Goal: Task Accomplishment & Management: Manage account settings

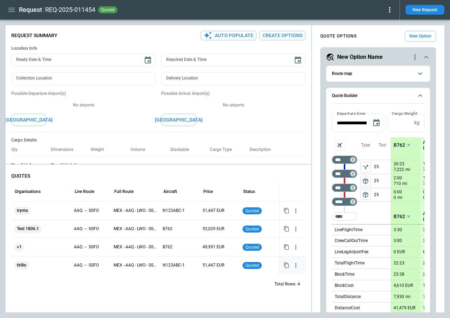
click at [287, 266] on icon "Copy quote content" at bounding box center [287, 266] width 6 height 6
click at [286, 230] on icon "Copy quote content" at bounding box center [287, 229] width 6 height 6
click at [295, 210] on icon "button" at bounding box center [296, 211] width 7 height 7
click at [288, 223] on li "View Schedule" at bounding box center [274, 225] width 56 height 10
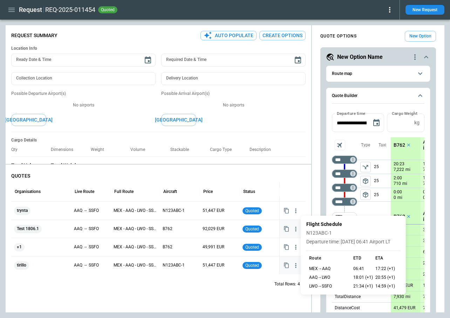
click at [252, 306] on div at bounding box center [225, 159] width 450 height 318
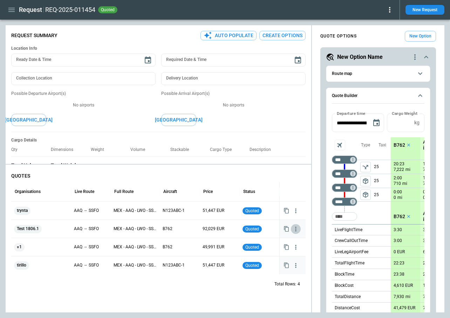
click at [295, 229] on icon "button" at bounding box center [296, 229] width 7 height 7
click at [326, 279] on div at bounding box center [225, 159] width 450 height 318
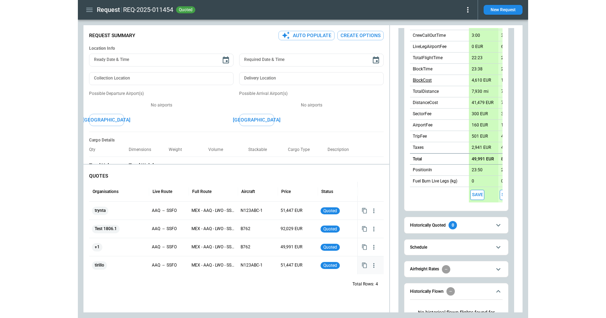
scroll to position [237, 0]
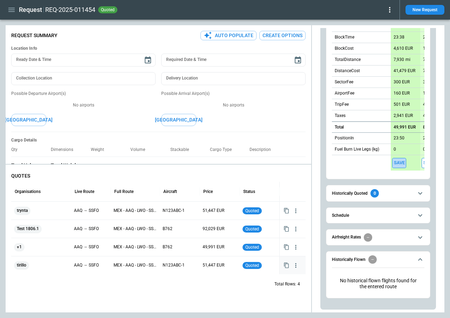
click at [401, 164] on button "Save" at bounding box center [399, 163] width 14 height 10
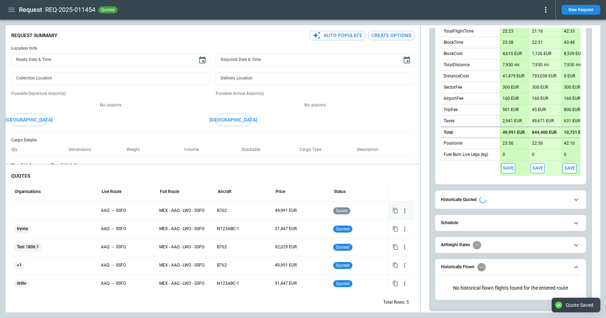
scroll to position [232, 0]
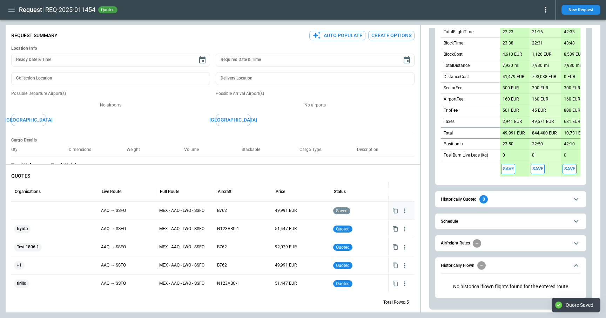
click at [404, 212] on icon "button" at bounding box center [404, 211] width 7 height 7
click at [384, 244] on li "Delete Quote" at bounding box center [383, 245] width 56 height 10
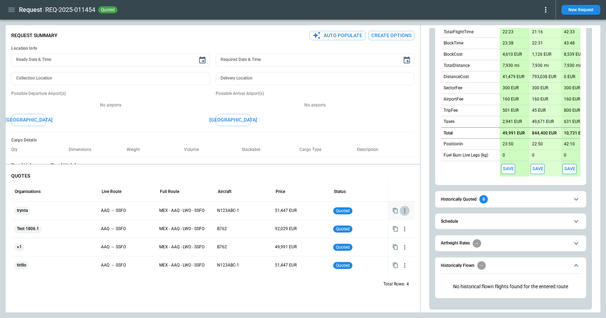
click at [403, 213] on icon "button" at bounding box center [404, 211] width 7 height 7
click at [347, 299] on div at bounding box center [303, 159] width 606 height 318
click at [450, 172] on button "Save" at bounding box center [508, 169] width 14 height 10
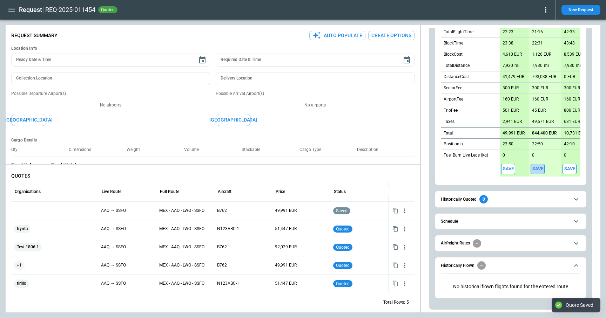
click at [450, 168] on button "Save" at bounding box center [538, 169] width 14 height 10
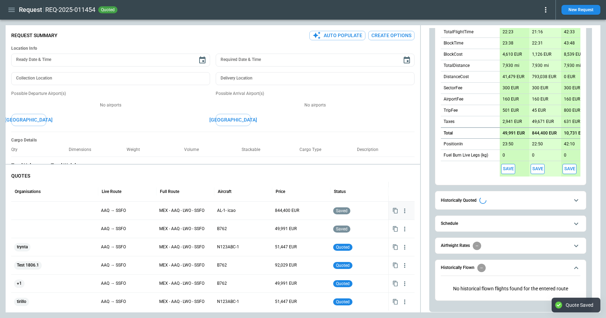
click at [406, 211] on icon "button" at bounding box center [404, 211] width 7 height 7
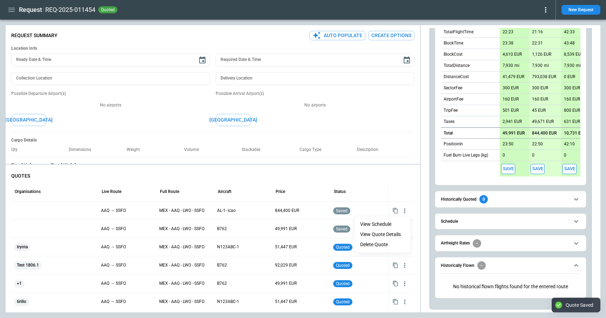
click at [374, 246] on li "Delete Quote" at bounding box center [383, 245] width 56 height 10
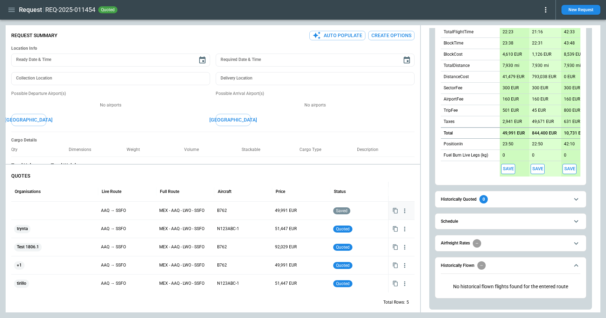
click at [402, 213] on icon "button" at bounding box center [404, 211] width 7 height 7
click at [381, 246] on li "Delete Quote" at bounding box center [383, 245] width 56 height 10
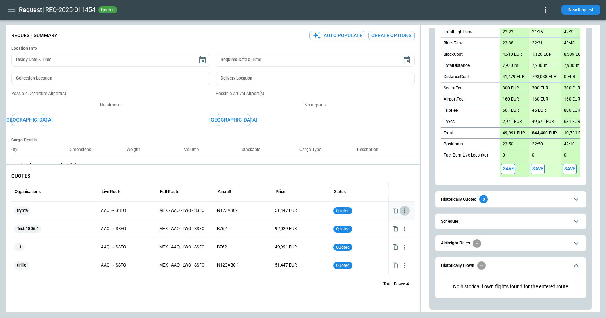
click at [406, 209] on icon "button" at bounding box center [404, 211] width 7 height 7
click at [369, 247] on ul "View Schedule View Quote Details Delete Quote" at bounding box center [383, 235] width 56 height 36
click at [280, 297] on div at bounding box center [303, 159] width 606 height 318
click at [9, 11] on icon "button" at bounding box center [11, 10] width 6 height 4
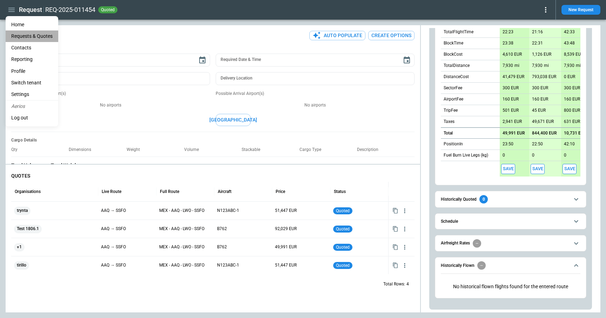
click at [20, 39] on Quotes "Requests & Quotes" at bounding box center [32, 37] width 53 height 12
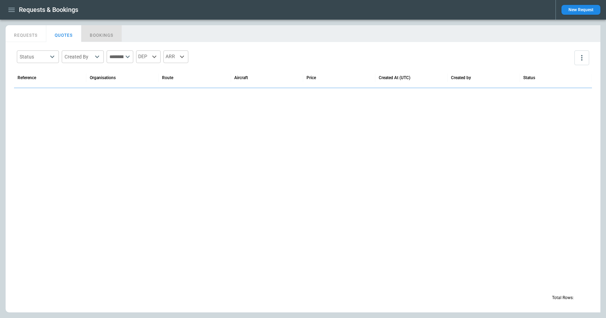
click at [105, 31] on button "BOOKINGS" at bounding box center [101, 33] width 41 height 17
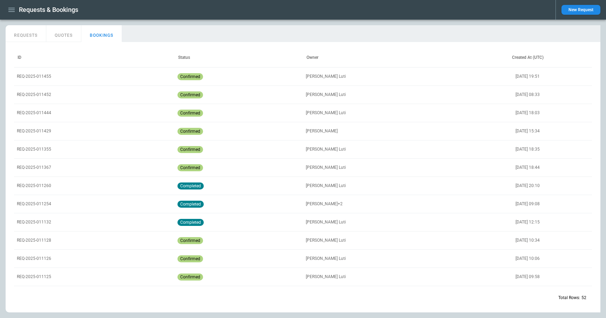
click at [51, 78] on div "REQ-2025-011455" at bounding box center [94, 76] width 161 height 18
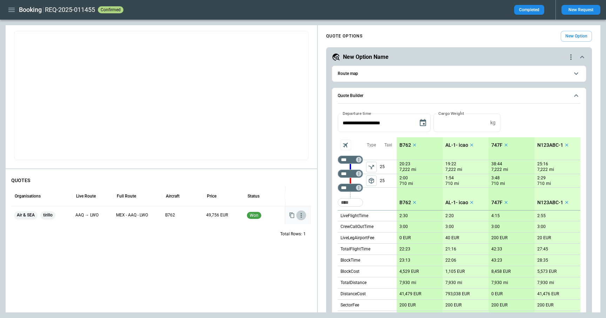
click at [301, 215] on icon "button" at bounding box center [301, 215] width 1 height 5
click at [9, 11] on div at bounding box center [303, 159] width 606 height 318
click at [14, 11] on icon "button" at bounding box center [11, 10] width 8 height 8
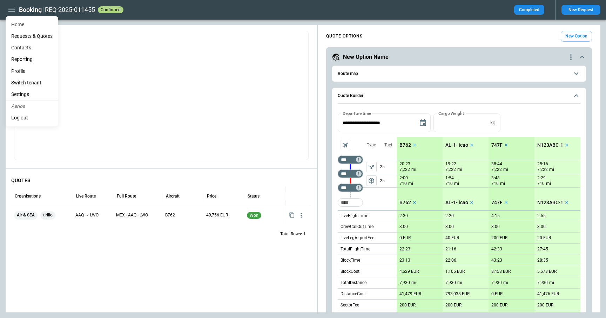
click at [24, 35] on Quotes "Requests & Quotes" at bounding box center [32, 37] width 53 height 12
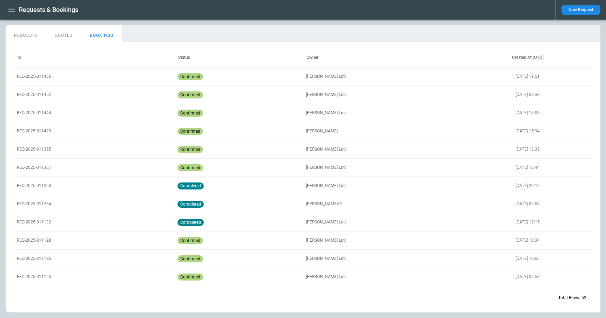
click at [35, 95] on p "REQ-2025-011452" at bounding box center [34, 95] width 34 height 6
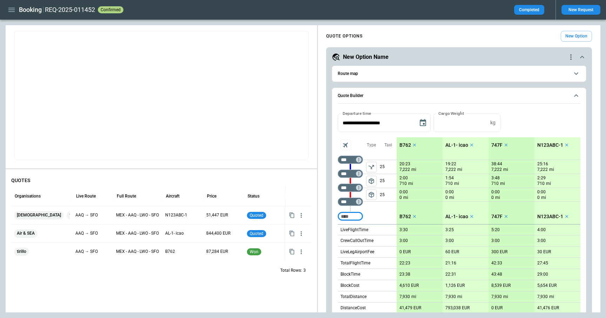
click at [14, 13] on icon "button" at bounding box center [11, 10] width 8 height 8
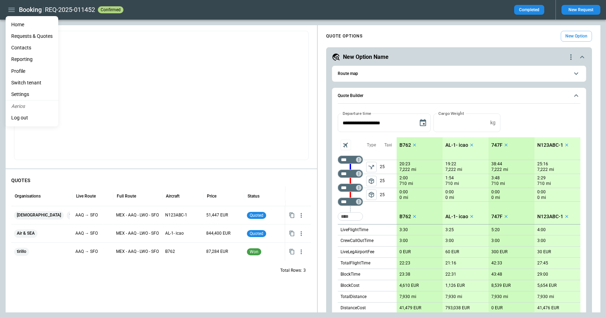
click at [25, 34] on Quotes "Requests & Quotes" at bounding box center [32, 37] width 53 height 12
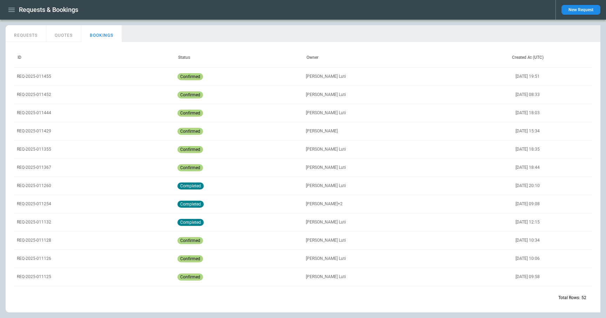
click at [30, 112] on p "REQ-2025-011444" at bounding box center [34, 113] width 34 height 6
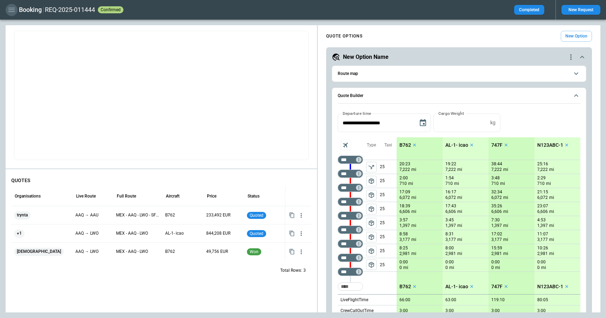
click at [11, 8] on icon "button" at bounding box center [11, 10] width 8 height 8
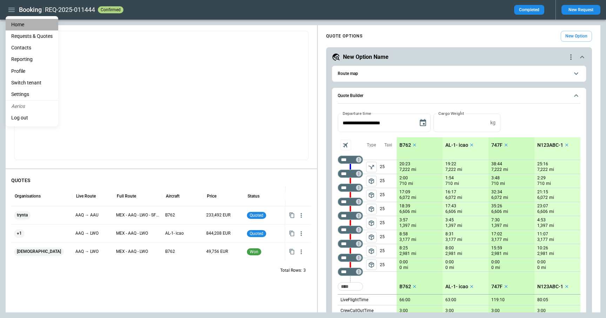
click at [14, 23] on li "Home" at bounding box center [32, 25] width 53 height 12
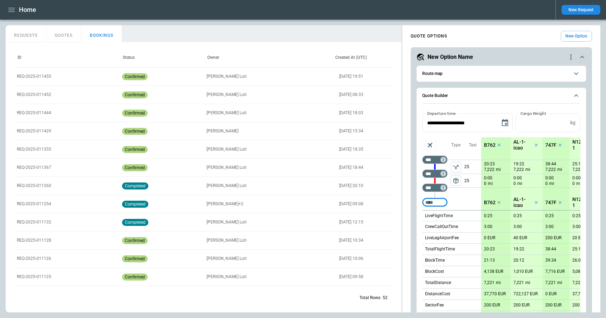
click at [450, 9] on button "New Request" at bounding box center [581, 10] width 39 height 10
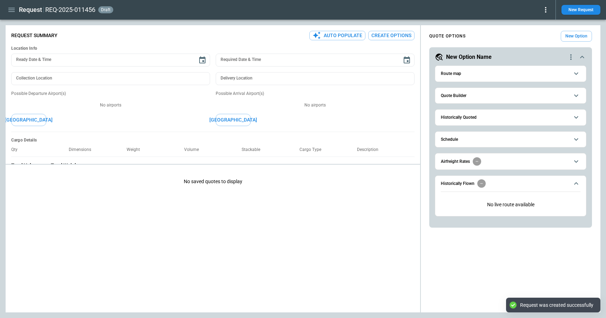
click at [450, 101] on button "Quote Builder" at bounding box center [511, 96] width 140 height 16
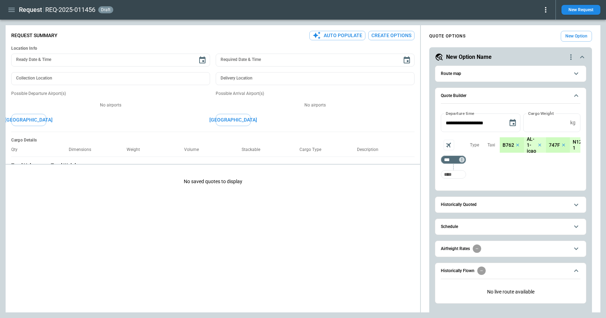
click at [450, 175] on input "Too short" at bounding box center [453, 174] width 22 height 13
type input "***"
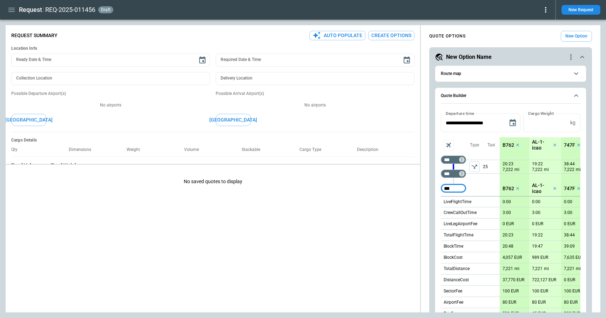
type input "***"
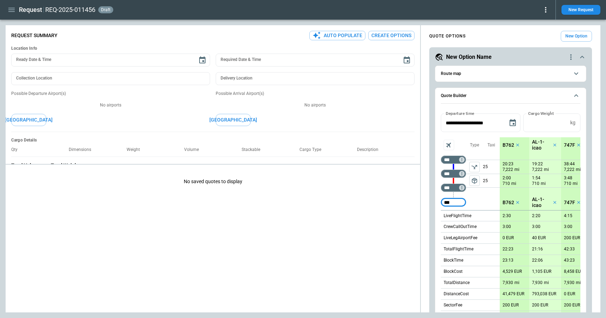
type input "***"
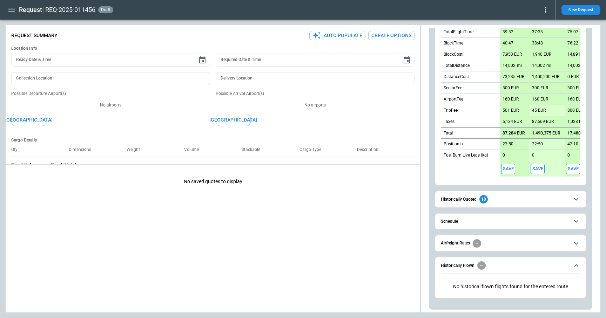
scroll to position [232, 0]
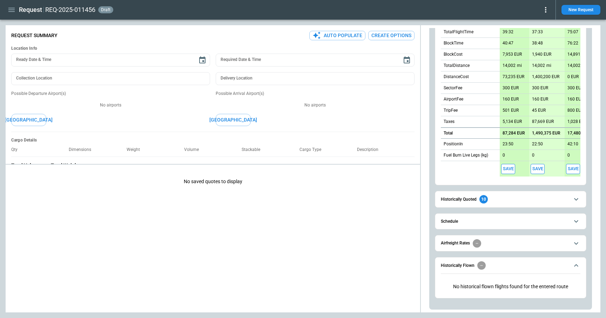
click at [450, 172] on button "Save" at bounding box center [508, 169] width 14 height 10
click at [450, 173] on button "Save" at bounding box center [538, 169] width 14 height 10
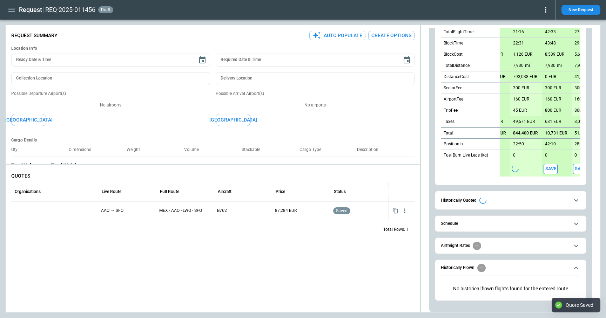
scroll to position [0, 22]
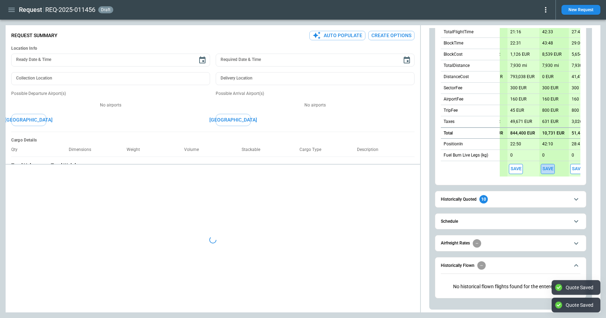
click at [450, 167] on button "Save" at bounding box center [548, 169] width 14 height 10
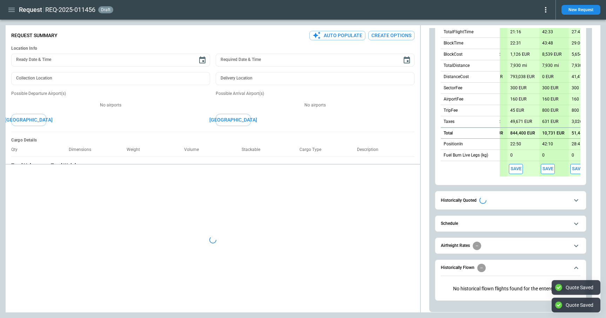
scroll to position [232, 0]
click at [450, 170] on button "Save" at bounding box center [577, 169] width 14 height 10
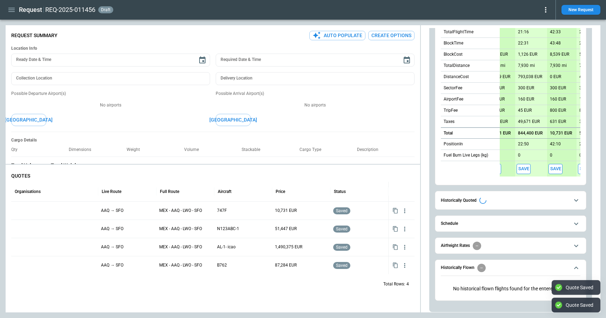
scroll to position [0, 0]
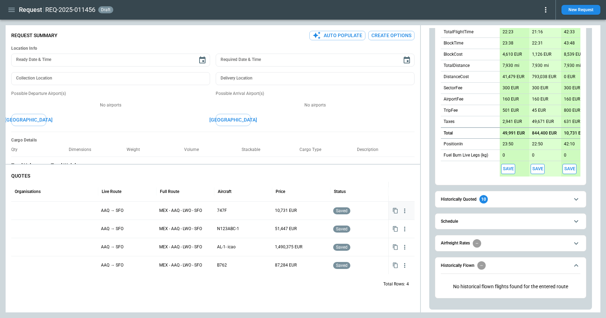
click at [26, 218] on div at bounding box center [54, 211] width 87 height 18
click at [33, 214] on div at bounding box center [54, 211] width 81 height 12
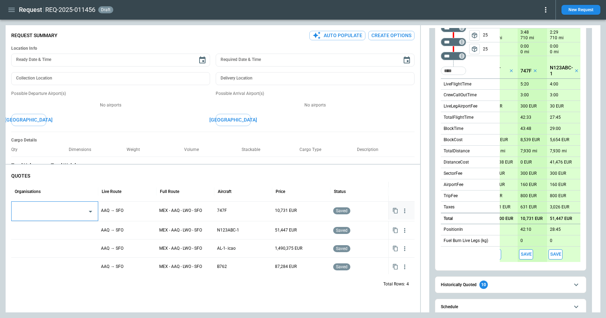
scroll to position [218, 0]
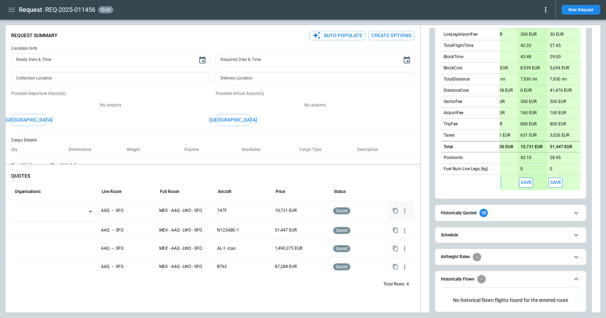
click at [450, 183] on button "Save" at bounding box center [556, 183] width 14 height 10
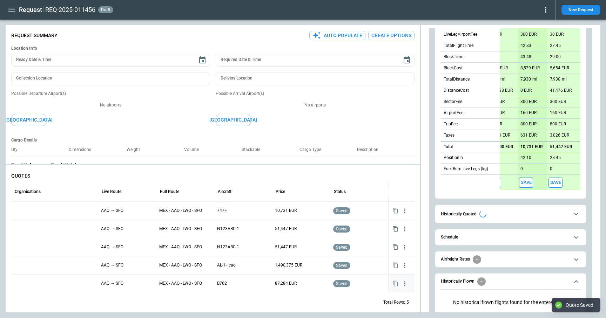
scroll to position [5, 0]
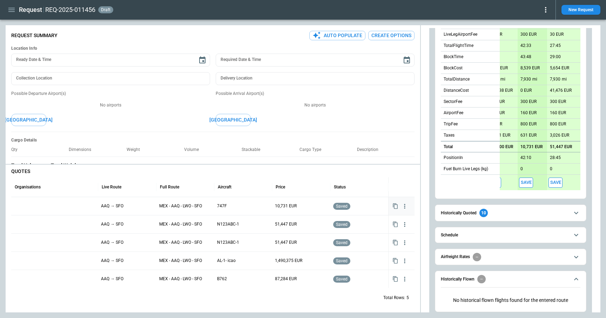
click at [42, 204] on div at bounding box center [54, 206] width 81 height 12
click at [42, 205] on div at bounding box center [54, 206] width 81 height 12
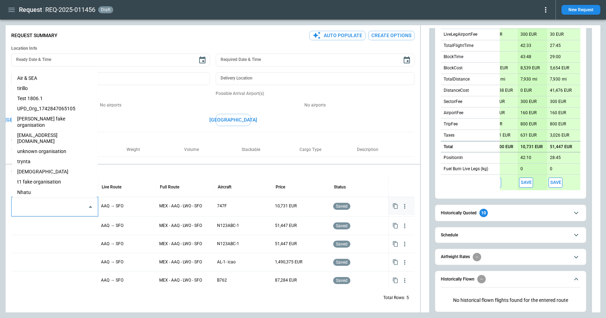
click at [42, 205] on input "text" at bounding box center [49, 207] width 69 height 12
click at [36, 78] on li "Air & SEA" at bounding box center [55, 78] width 86 height 10
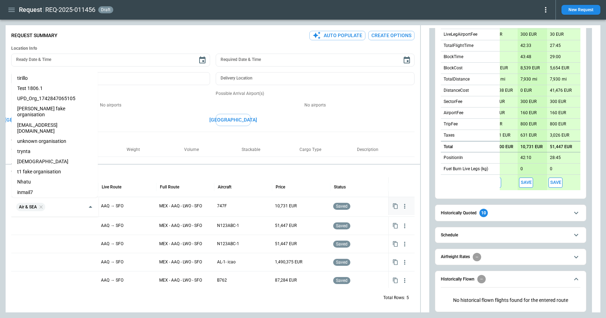
click at [143, 295] on div "Total Rows: 5" at bounding box center [212, 298] width 403 height 18
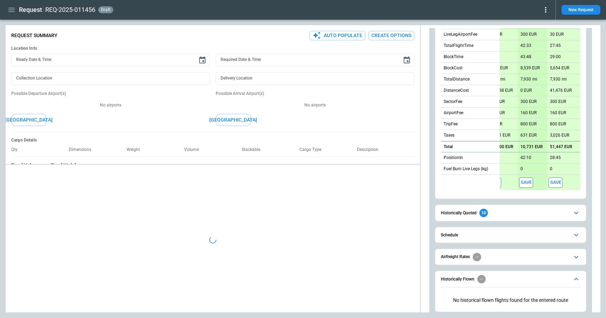
scroll to position [0, 0]
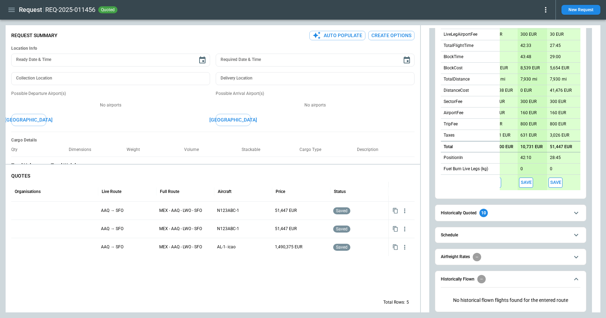
type textarea "*"
click at [405, 283] on icon "button" at bounding box center [404, 284] width 7 height 7
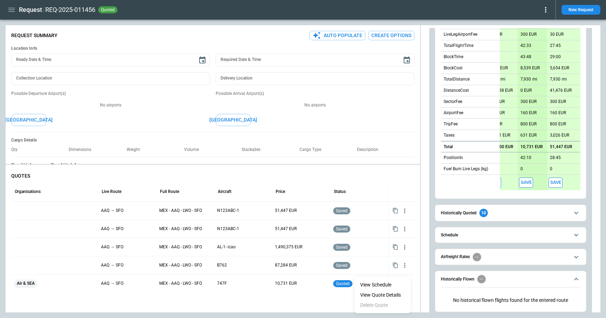
click at [327, 306] on div at bounding box center [303, 159] width 606 height 318
click at [450, 9] on icon at bounding box center [546, 10] width 8 height 8
click at [450, 22] on button "Confirm" at bounding box center [537, 22] width 23 height 10
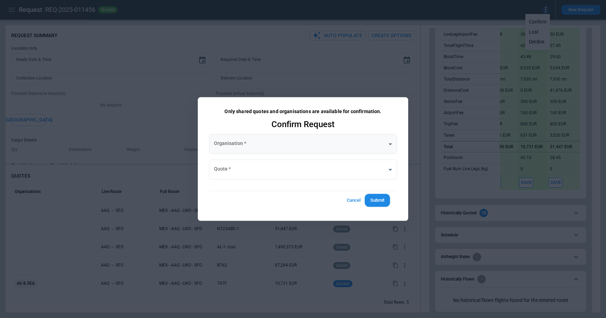
click at [259, 145] on body "Request REQ-2025-011456 quoted New Request FindBorderBarSize Request Summary Au…" at bounding box center [303, 159] width 606 height 318
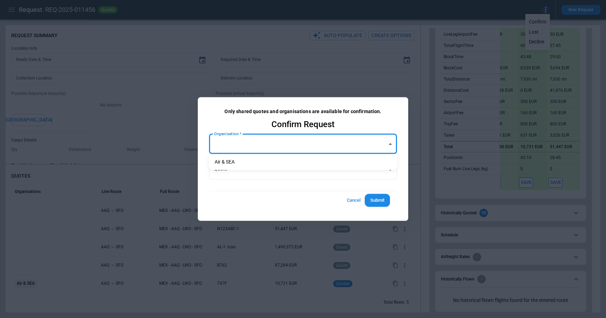
click at [259, 160] on li "Air & SEA" at bounding box center [303, 162] width 188 height 10
type input "**********"
click at [259, 168] on body "Request REQ-2025-011456 quoted New Request FindBorderBarSize Request Summary Au…" at bounding box center [303, 159] width 606 height 318
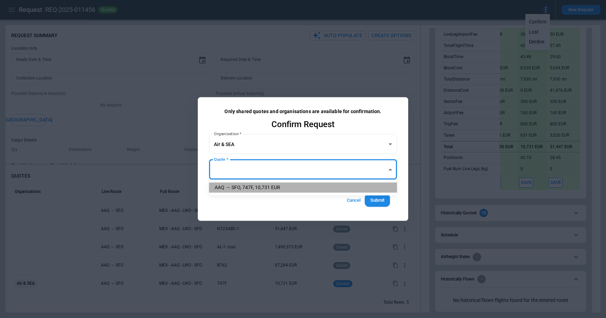
click at [260, 188] on li "AAQ → SFO, 747F, 10,731 EUR" at bounding box center [303, 188] width 188 height 10
type input "**********"
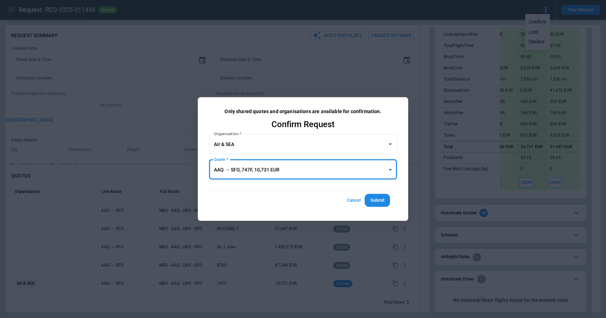
click at [373, 199] on button "Submit" at bounding box center [377, 200] width 25 height 13
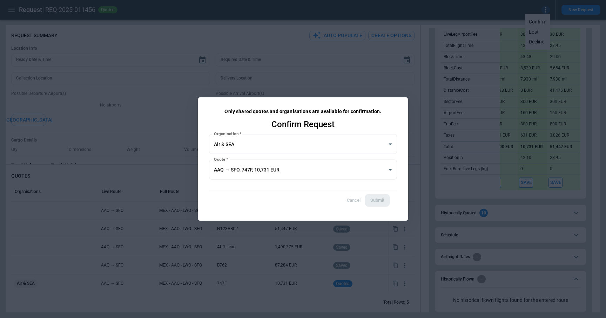
type textarea "*"
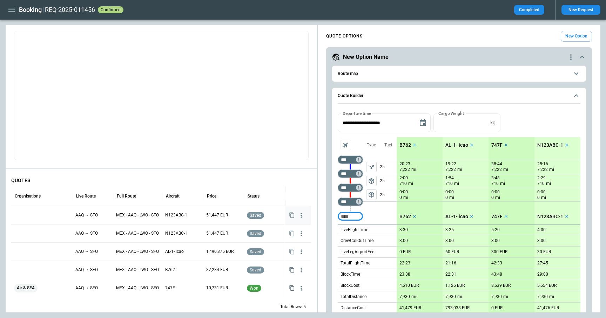
click at [301, 214] on icon "button" at bounding box center [301, 215] width 1 height 5
click at [276, 249] on li "Delete Quote" at bounding box center [279, 249] width 56 height 10
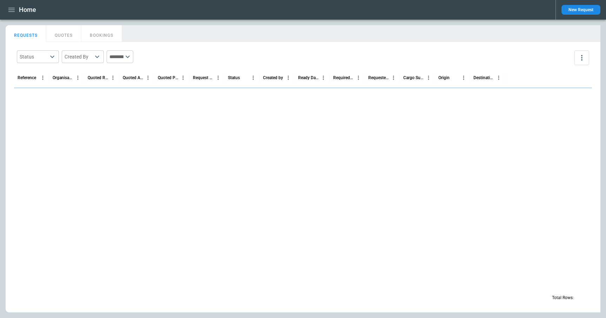
click at [8, 6] on icon "button" at bounding box center [11, 10] width 8 height 8
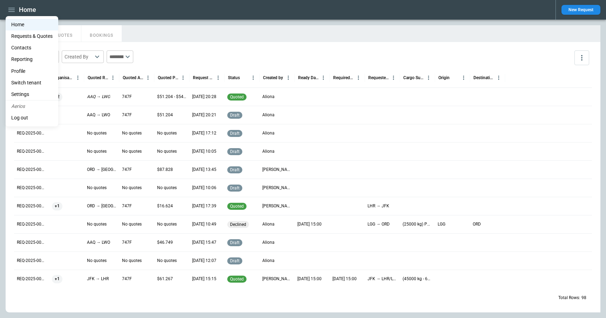
click at [190, 28] on div at bounding box center [303, 159] width 606 height 318
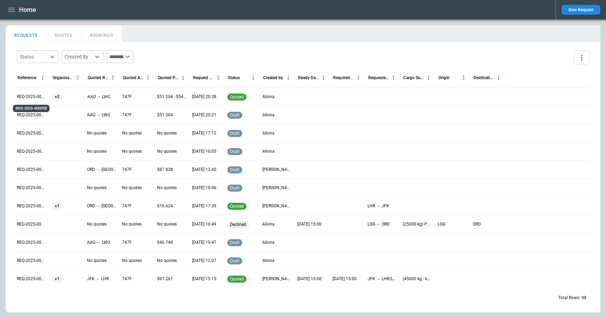
click at [34, 95] on p "REQ-2025-000098" at bounding box center [31, 97] width 29 height 6
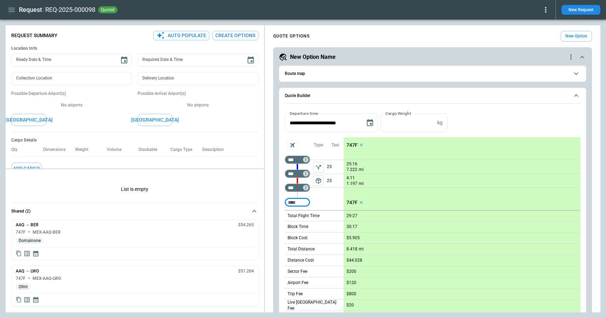
scroll to position [206, 0]
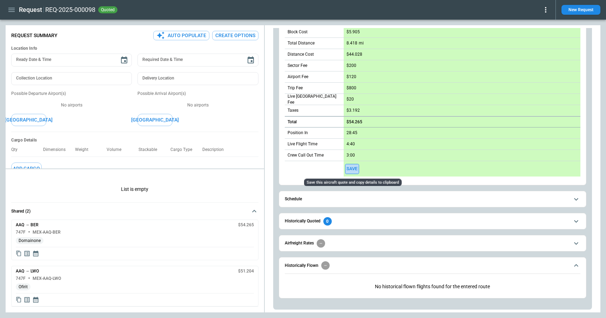
click at [357, 169] on button "Save" at bounding box center [352, 169] width 14 height 10
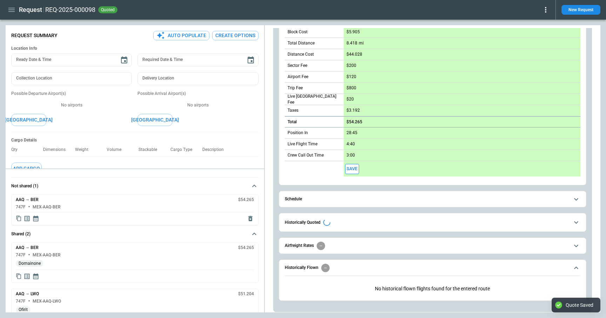
scroll to position [0, 0]
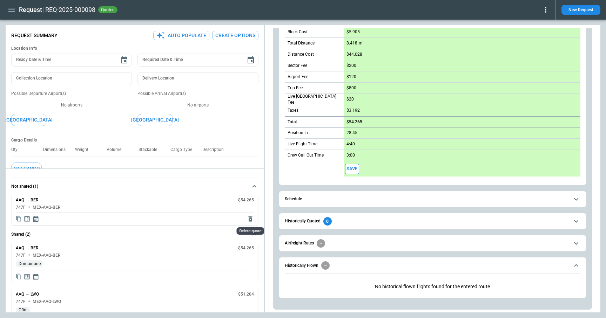
click at [250, 220] on icon "Delete quote" at bounding box center [250, 219] width 7 height 7
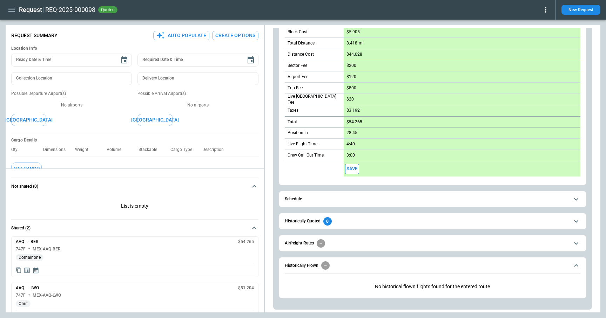
type textarea "*"
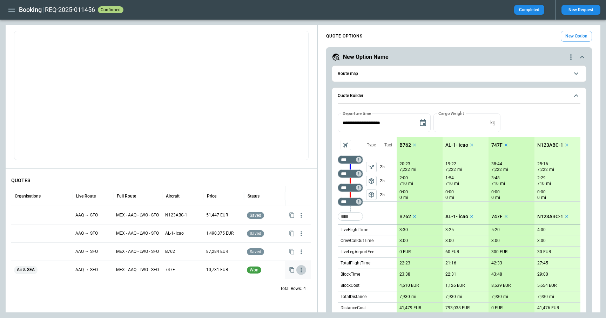
click at [301, 270] on icon "button" at bounding box center [301, 270] width 1 height 5
click at [276, 306] on ul "View Schedule View Quote Details Delete Quote" at bounding box center [279, 294] width 56 height 36
click at [231, 290] on div at bounding box center [303, 159] width 606 height 318
click at [303, 266] on button "button" at bounding box center [301, 271] width 10 height 10
click at [279, 306] on ul "View Schedule View Quote Details Delete Quote" at bounding box center [279, 294] width 56 height 36
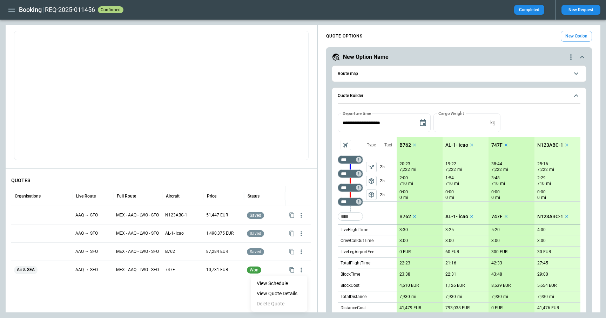
click at [199, 292] on div at bounding box center [303, 159] width 606 height 318
click at [302, 252] on icon "button" at bounding box center [301, 252] width 7 height 7
click at [220, 296] on div at bounding box center [303, 159] width 606 height 318
click at [303, 271] on icon "button" at bounding box center [301, 270] width 7 height 7
click at [290, 305] on ul "View Schedule View Quote Details Delete Quote" at bounding box center [279, 294] width 56 height 36
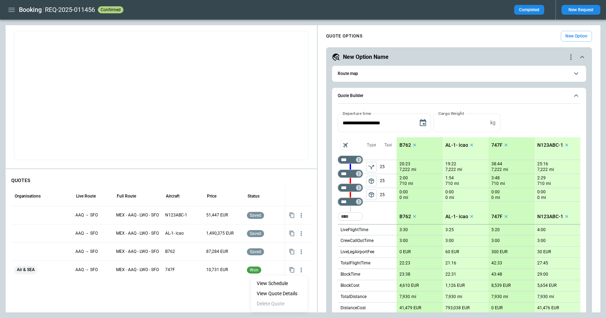
click at [285, 193] on div at bounding box center [303, 159] width 606 height 318
click at [12, 10] on icon "button" at bounding box center [11, 10] width 6 height 4
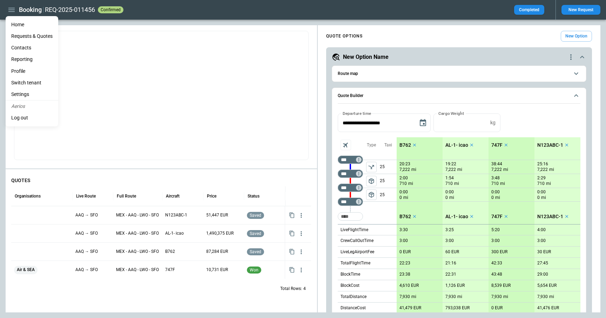
click at [22, 34] on Quotes "Requests & Quotes" at bounding box center [32, 37] width 53 height 12
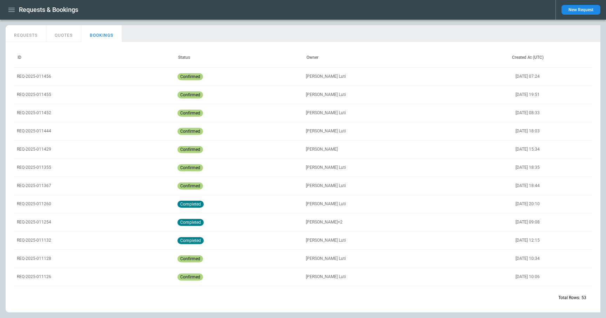
click at [64, 40] on button "QUOTES" at bounding box center [63, 33] width 35 height 17
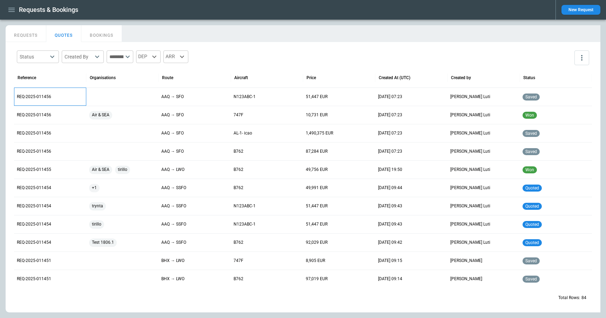
click at [34, 98] on p "REQ-2025-011456" at bounding box center [50, 97] width 67 height 6
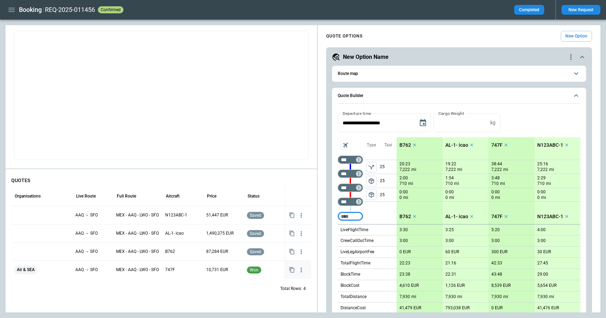
click at [300, 270] on icon "button" at bounding box center [301, 270] width 7 height 7
click at [205, 296] on div at bounding box center [303, 159] width 606 height 318
click at [300, 269] on icon "button" at bounding box center [301, 270] width 7 height 7
click at [266, 304] on ul "View Schedule View Quote Details Delete Quote" at bounding box center [279, 294] width 56 height 36
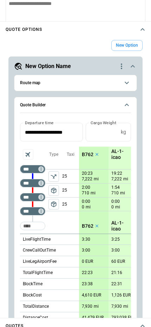
scroll to position [326, 0]
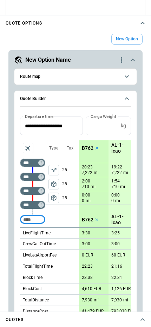
click at [75, 33] on div "**********" at bounding box center [75, 292] width 151 height 522
click at [144, 24] on icon "button" at bounding box center [142, 23] width 4 height 2
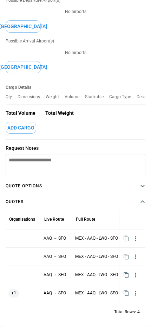
scroll to position [163, 0]
click at [84, 126] on div "Cargo Details Qty Dimensions Weight Volume Stackable Cargo Type Description Tot…" at bounding box center [76, 109] width 140 height 60
click at [142, 205] on icon "button" at bounding box center [142, 201] width 8 height 8
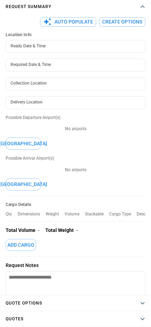
scroll to position [46, 0]
click at [143, 9] on icon "button" at bounding box center [142, 6] width 8 height 8
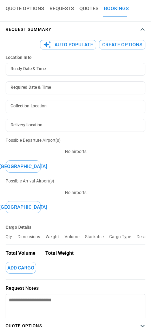
scroll to position [0, 0]
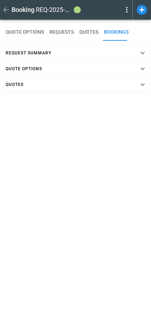
click at [127, 9] on icon at bounding box center [126, 10] width 8 height 8
click at [39, 136] on div at bounding box center [75, 163] width 151 height 327
click at [7, 8] on icon "button" at bounding box center [6, 10] width 8 height 8
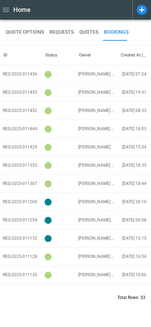
click at [7, 9] on icon "button" at bounding box center [6, 10] width 8 height 8
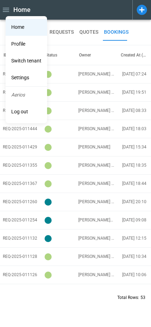
click at [25, 81] on li "Settings" at bounding box center [26, 77] width 41 height 17
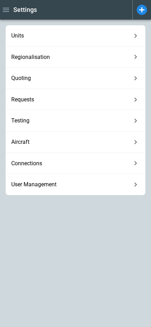
click at [56, 145] on span "Aircraft" at bounding box center [71, 142] width 120 height 7
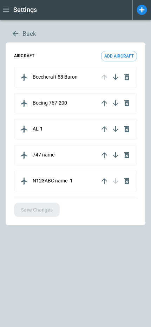
click at [122, 57] on button "Add aircraft" at bounding box center [119, 56] width 36 height 11
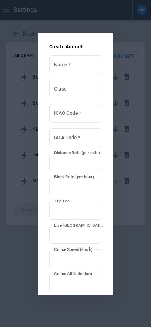
click at [77, 262] on input "*" at bounding box center [75, 258] width 53 height 19
click at [129, 247] on div at bounding box center [75, 163] width 151 height 327
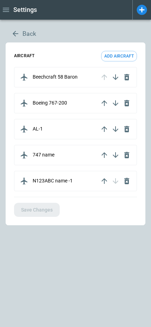
click at [20, 35] on button "Back" at bounding box center [24, 33] width 36 height 17
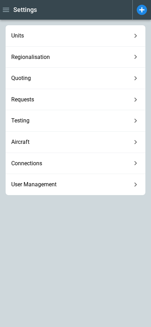
click at [33, 59] on span "Regionalisation" at bounding box center [71, 57] width 120 height 7
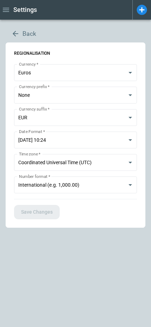
click at [20, 31] on button "Back" at bounding box center [24, 33] width 36 height 17
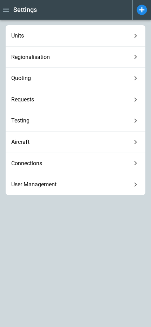
click at [43, 99] on span "Requests" at bounding box center [71, 99] width 120 height 7
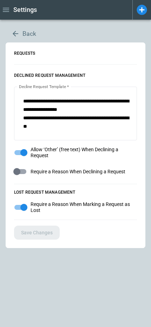
click at [22, 33] on button "Back" at bounding box center [24, 33] width 36 height 17
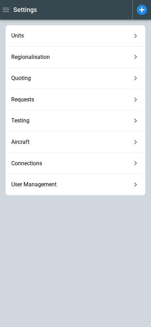
click at [38, 188] on div "User Management" at bounding box center [76, 184] width 140 height 21
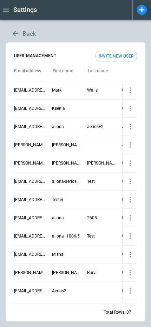
click at [114, 56] on button "Invite New User" at bounding box center [115, 56] width 41 height 11
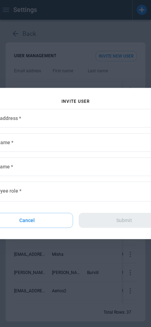
click at [49, 224] on button "Cancel" at bounding box center [27, 220] width 92 height 15
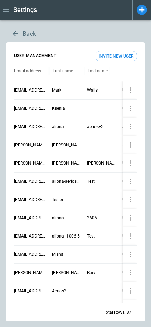
click at [4, 11] on icon "button" at bounding box center [6, 10] width 8 height 8
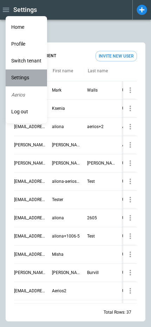
click at [19, 78] on li "Settings" at bounding box center [26, 77] width 41 height 17
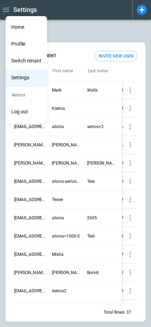
click at [78, 34] on div at bounding box center [75, 163] width 151 height 327
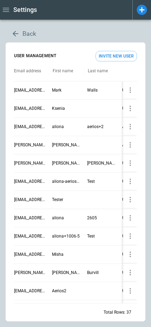
click at [22, 32] on button "Back" at bounding box center [24, 33] width 36 height 17
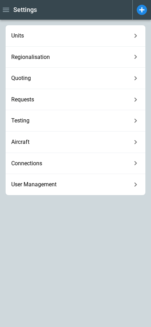
click at [39, 187] on span "User Management" at bounding box center [71, 184] width 120 height 7
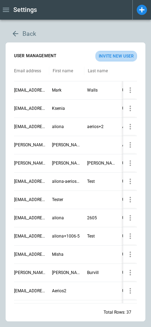
click at [118, 56] on button "Invite New User" at bounding box center [115, 56] width 41 height 11
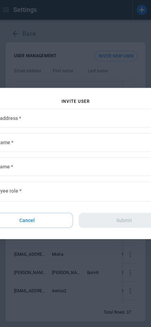
click at [47, 225] on button "Cancel" at bounding box center [27, 220] width 92 height 15
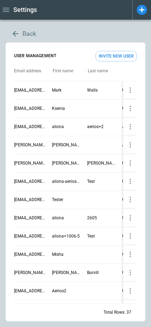
click at [27, 35] on button "Back" at bounding box center [24, 33] width 36 height 17
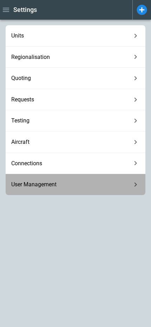
click at [46, 180] on div "User Management" at bounding box center [76, 184] width 140 height 21
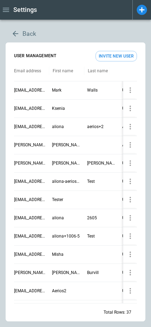
click at [128, 89] on icon "button" at bounding box center [130, 90] width 8 height 8
click at [112, 30] on div at bounding box center [75, 163] width 151 height 327
click at [22, 34] on button "Back" at bounding box center [24, 33] width 36 height 17
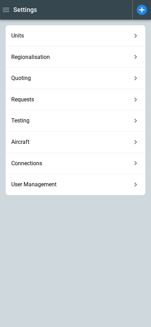
click at [39, 165] on span "Connections" at bounding box center [71, 163] width 120 height 7
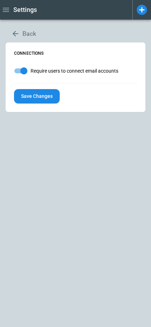
click at [36, 96] on button "Save Changes" at bounding box center [37, 96] width 46 height 14
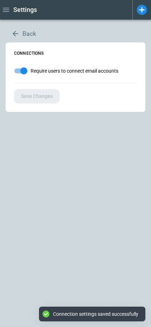
click at [15, 37] on icon "button" at bounding box center [15, 33] width 8 height 8
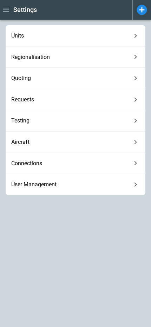
click at [34, 143] on span "Aircraft" at bounding box center [71, 142] width 120 height 7
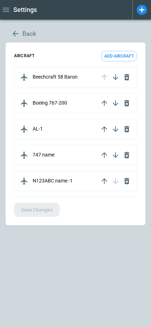
click at [80, 76] on div "Beechcraft 58 Baron" at bounding box center [59, 77] width 80 height 11
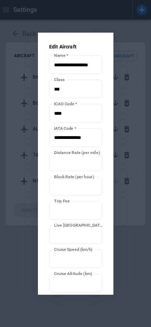
click at [136, 248] on div at bounding box center [75, 163] width 151 height 327
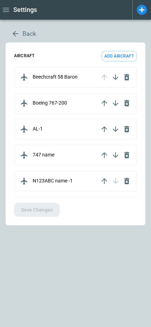
click at [24, 33] on button "Back" at bounding box center [24, 33] width 36 height 17
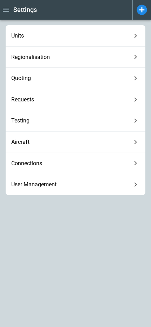
click at [28, 62] on div "Regionalisation" at bounding box center [76, 57] width 140 height 21
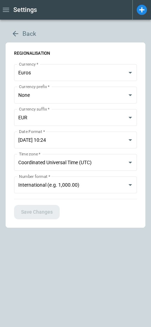
click at [20, 36] on button "Back" at bounding box center [24, 33] width 36 height 17
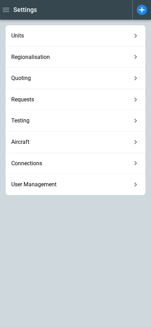
click at [30, 79] on span "Quoting" at bounding box center [71, 78] width 120 height 7
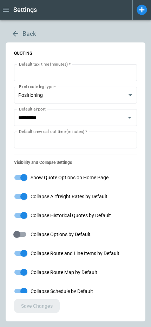
type input "**********"
click at [135, 210] on div "Visibility and Collapse Settings Show Quote Options on Home Page Collapse Airfr…" at bounding box center [75, 238] width 123 height 169
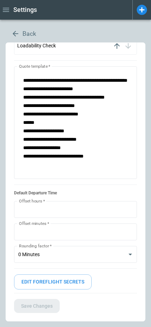
scroll to position [564, 0]
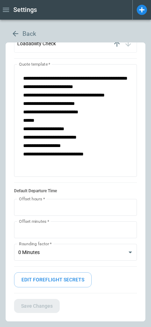
click at [22, 35] on button "Back" at bounding box center [24, 33] width 36 height 17
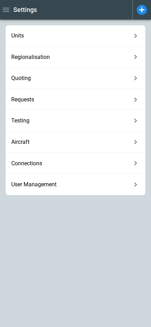
click at [41, 78] on span "Quoting" at bounding box center [71, 78] width 120 height 7
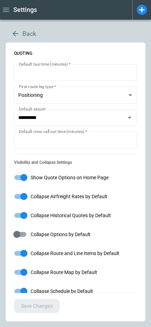
type input "**********"
click at [129, 179] on label "Show Quote Options on Home Page" at bounding box center [70, 177] width 121 height 13
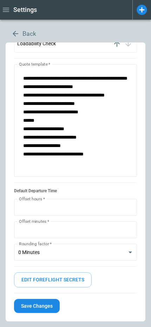
click at [73, 281] on button "Edit foreflight secrets" at bounding box center [53, 279] width 78 height 15
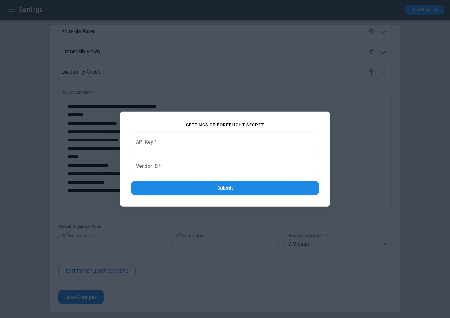
scroll to position [503, 0]
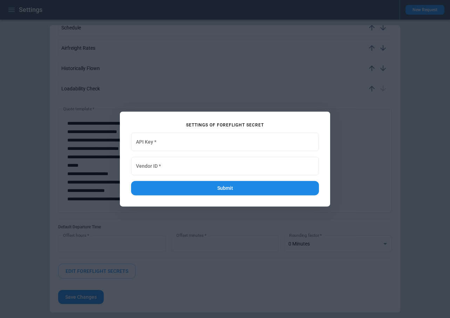
click at [177, 229] on div at bounding box center [225, 159] width 450 height 318
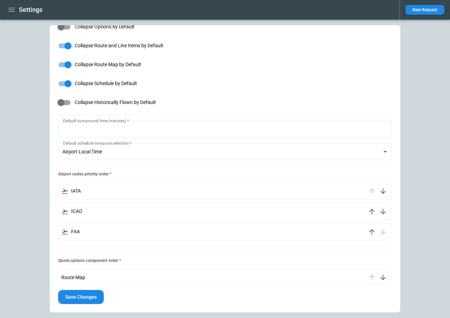
scroll to position [0, 0]
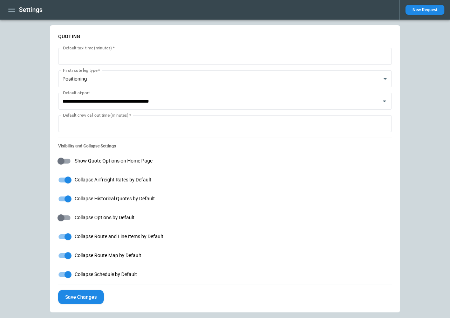
click at [33, 12] on h1 "Settings" at bounding box center [31, 10] width 24 height 8
click at [14, 13] on icon "button" at bounding box center [11, 10] width 8 height 8
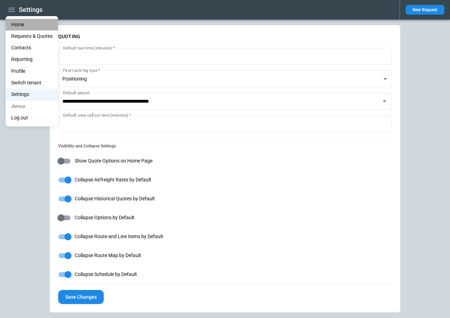
click at [24, 28] on li "Home" at bounding box center [32, 25] width 53 height 12
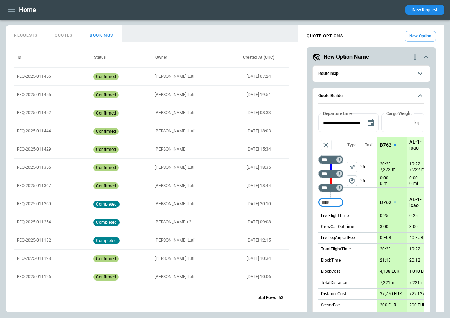
click at [260, 87] on div "FindBorderBarSize REQUESTS QUOTES BOOKINGS ID Status Owner Created At (UTC) REQ…" at bounding box center [225, 169] width 439 height 288
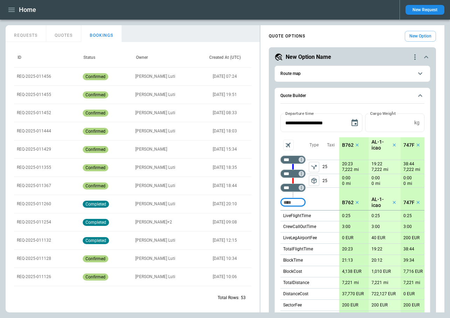
click at [417, 54] on icon "quote-option-actions" at bounding box center [415, 57] width 8 height 8
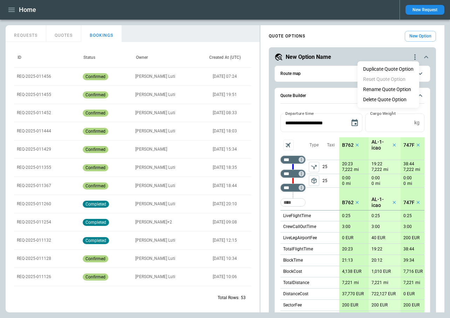
click at [331, 32] on div at bounding box center [225, 159] width 450 height 318
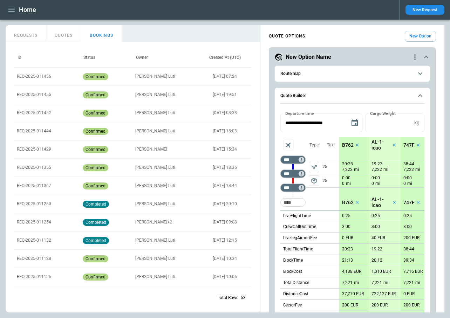
click at [33, 35] on button "REQUESTS" at bounding box center [26, 33] width 41 height 17
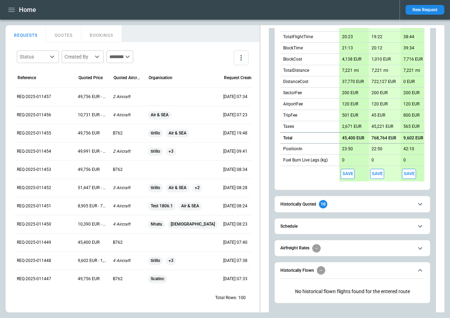
scroll to position [217, 0]
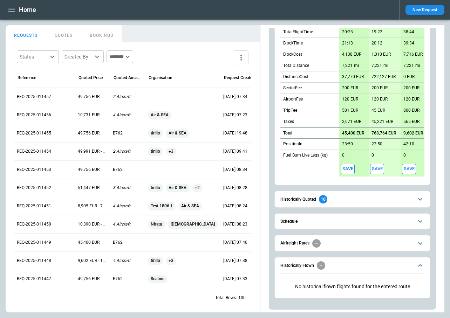
click at [350, 169] on button "Save" at bounding box center [348, 169] width 14 height 10
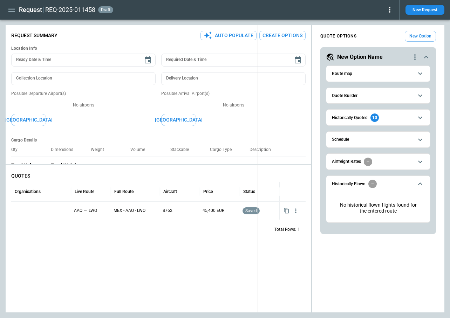
click at [258, 137] on div "**********" at bounding box center [225, 169] width 439 height 288
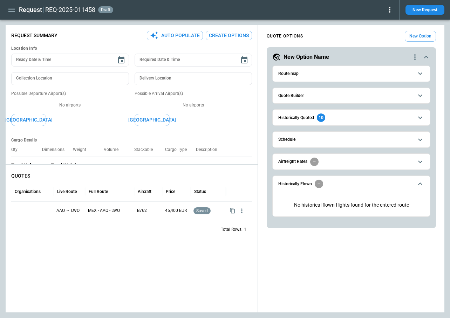
click at [339, 99] on button "Quote Builder" at bounding box center [352, 96] width 146 height 16
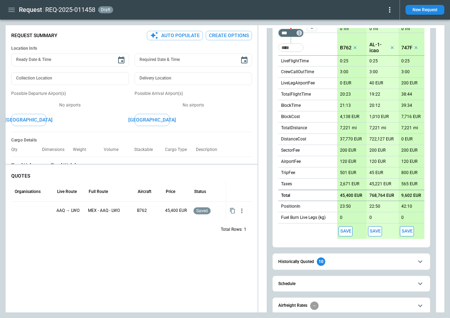
scroll to position [217, 0]
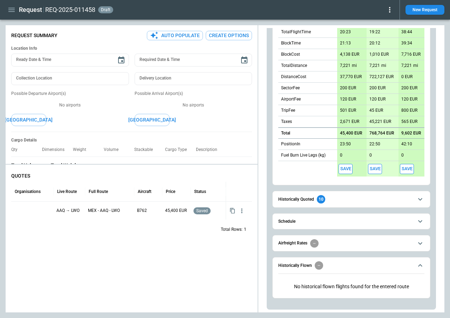
click at [378, 171] on button "Save" at bounding box center [375, 169] width 14 height 10
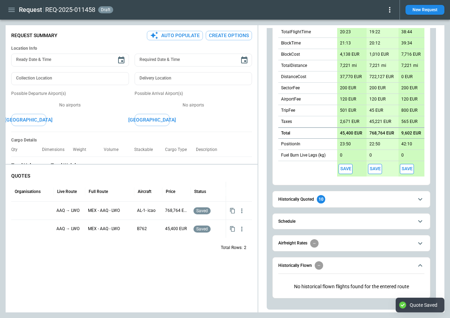
click at [408, 170] on button "Save" at bounding box center [407, 169] width 14 height 10
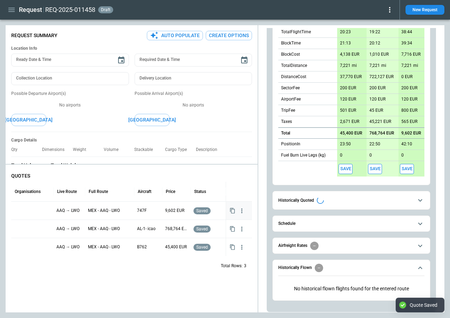
click at [26, 212] on div at bounding box center [32, 211] width 37 height 12
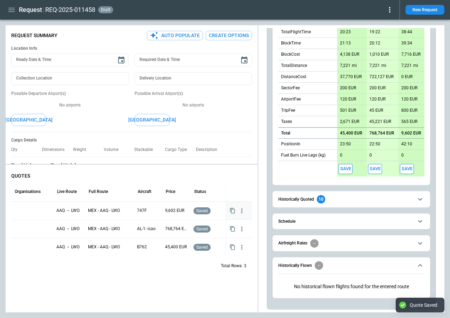
click at [26, 212] on div at bounding box center [32, 211] width 37 height 12
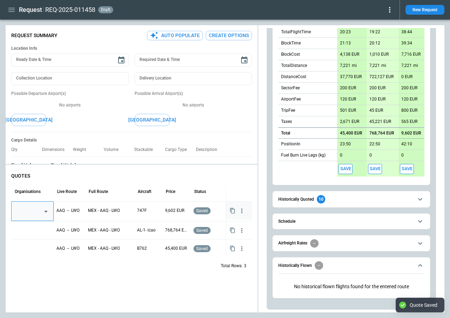
click at [34, 211] on input "text" at bounding box center [27, 212] width 25 height 12
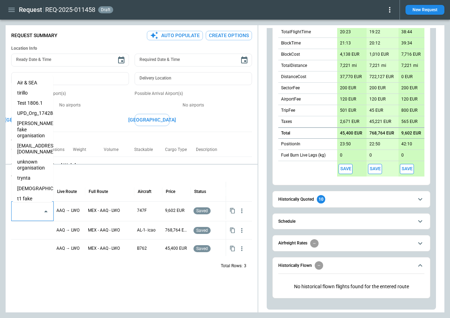
click at [28, 95] on li "tirillo" at bounding box center [33, 93] width 42 height 10
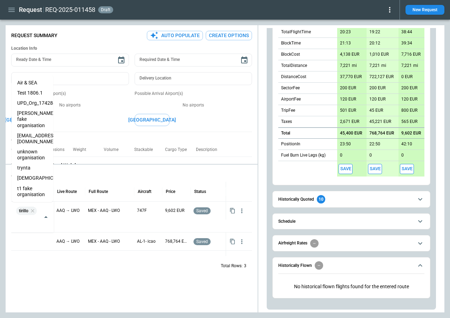
click at [76, 293] on div "QUOTES Organisations Live Route Full Route Aircraft Price Status tirillo ​ AAQ …" at bounding box center [132, 240] width 252 height 145
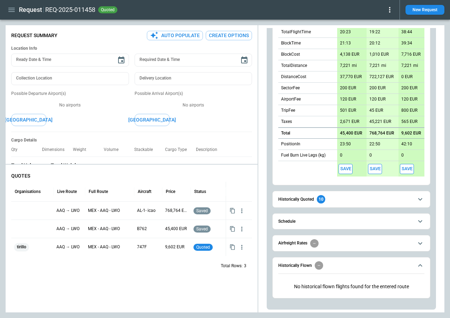
click at [339, 201] on span "Historically Quoted 10" at bounding box center [346, 199] width 135 height 8
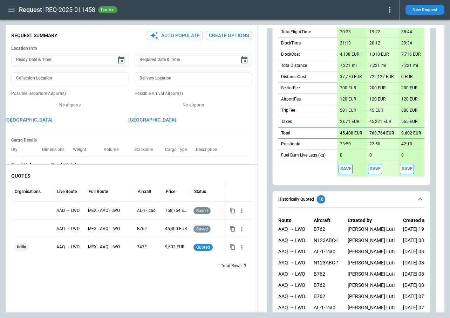
click at [339, 201] on span "Historically Quoted 10" at bounding box center [346, 199] width 135 height 8
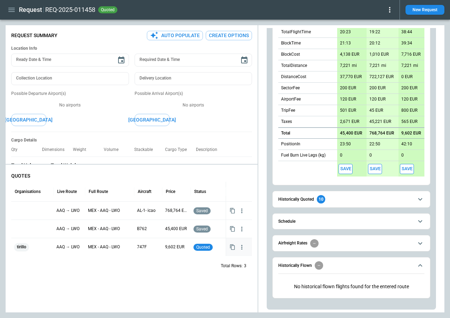
click at [241, 246] on icon "button" at bounding box center [242, 247] width 7 height 7
click at [215, 270] on li "View Quote Details" at bounding box center [220, 271] width 56 height 10
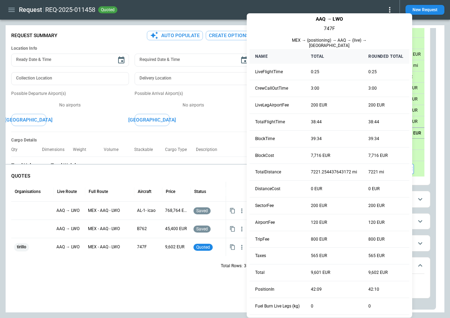
click at [165, 276] on div at bounding box center [225, 159] width 450 height 318
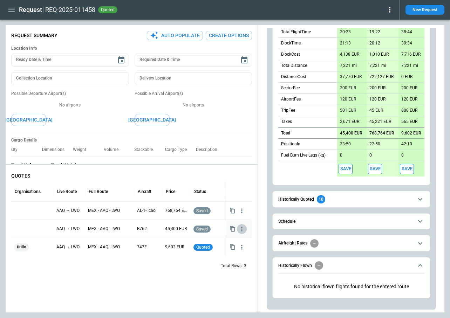
click at [241, 229] on icon "button" at bounding box center [242, 229] width 7 height 7
click at [224, 243] on li "View Schedule" at bounding box center [220, 243] width 56 height 10
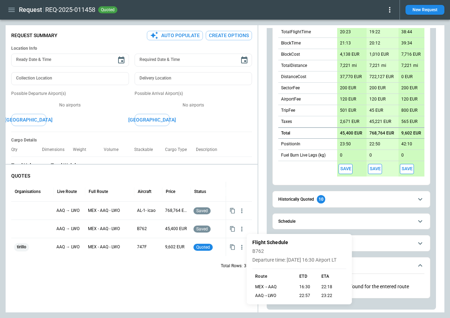
click at [150, 265] on div at bounding box center [225, 159] width 450 height 318
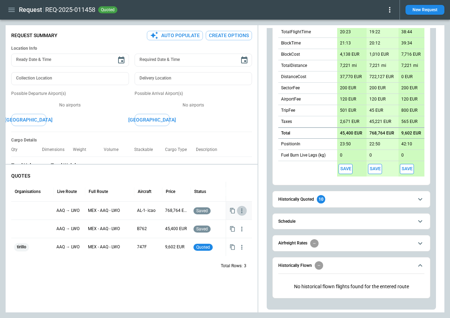
click at [243, 212] on icon "button" at bounding box center [242, 211] width 7 height 7
click at [228, 225] on li "View Schedule" at bounding box center [220, 225] width 56 height 10
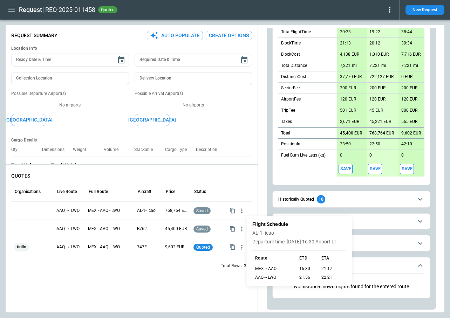
click at [160, 282] on div at bounding box center [225, 159] width 450 height 318
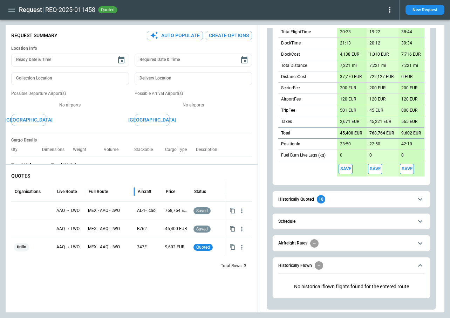
drag, startPoint x: 134, startPoint y: 193, endPoint x: 106, endPoint y: 193, distance: 28.4
click at [106, 193] on div "Full Route" at bounding box center [109, 192] width 49 height 20
click at [53, 190] on div at bounding box center [54, 192] width 4 height 20
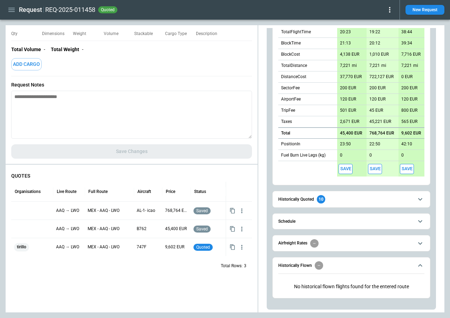
scroll to position [0, 0]
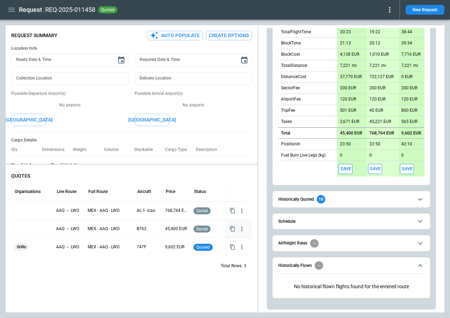
click at [20, 230] on div at bounding box center [32, 229] width 36 height 12
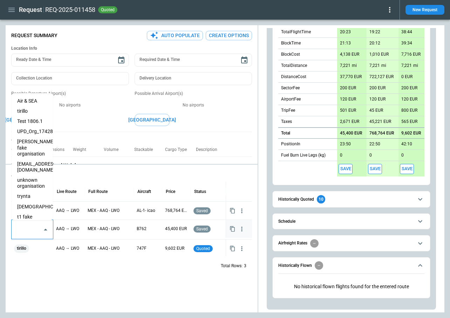
click at [25, 230] on input "text" at bounding box center [27, 230] width 25 height 12
click at [28, 217] on li "t1 fake organisation" at bounding box center [32, 220] width 41 height 16
click at [63, 274] on div "Total Rows: 3" at bounding box center [131, 266] width 241 height 18
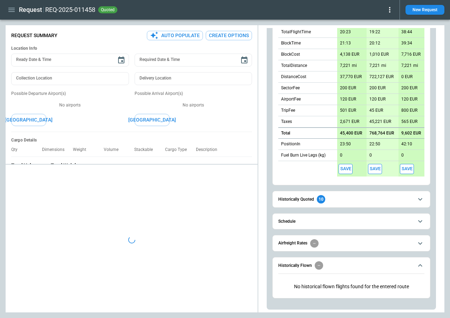
type textarea "*"
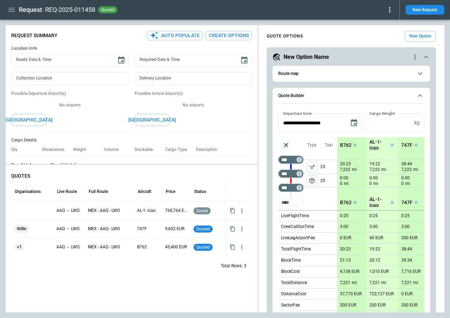
click at [290, 203] on input "Too short" at bounding box center [291, 202] width 22 height 13
type input "****"
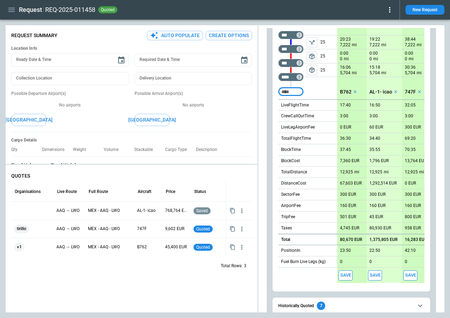
scroll to position [129, 0]
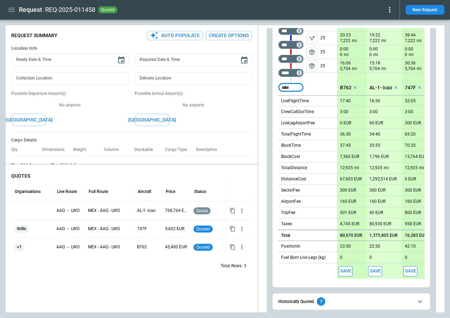
click at [347, 269] on button "Save" at bounding box center [346, 272] width 14 height 10
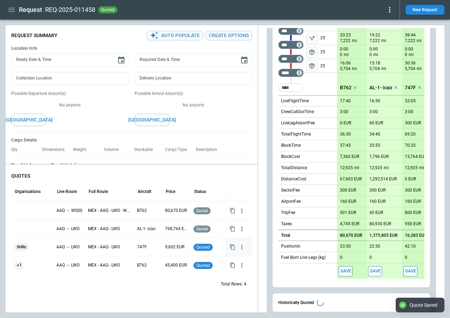
type textarea "*"
